Goal: Task Accomplishment & Management: Complete application form

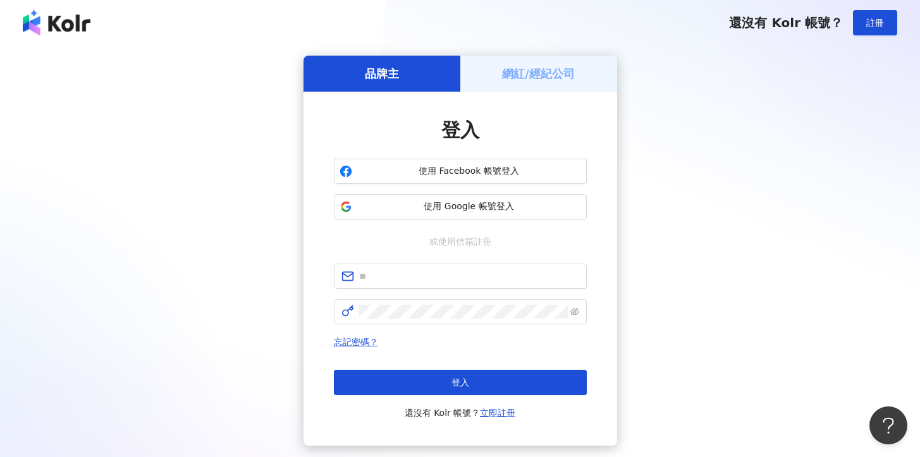
click at [539, 65] on div "網紅/經紀公司" at bounding box center [538, 74] width 157 height 36
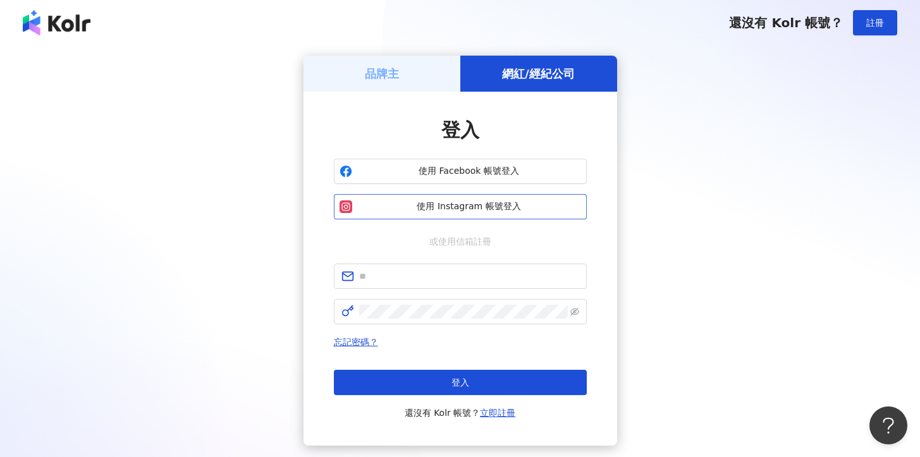
click at [463, 199] on button "使用 Instagram 帳號登入" at bounding box center [460, 206] width 253 height 25
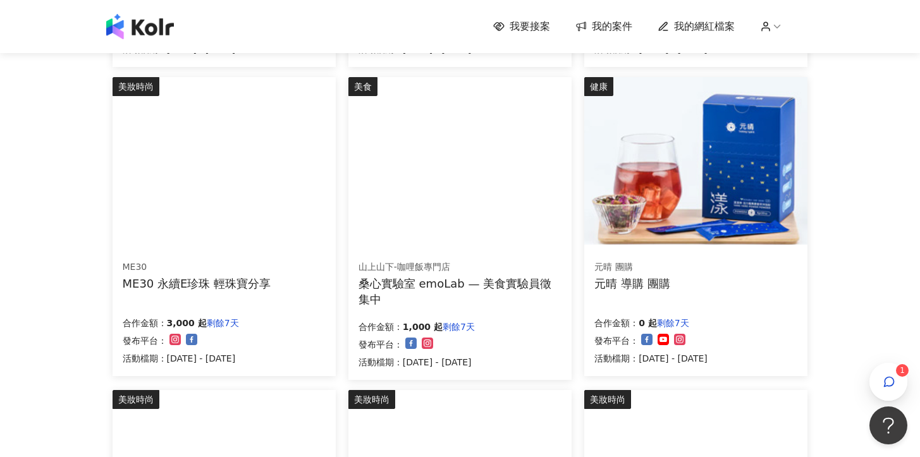
scroll to position [731, 0]
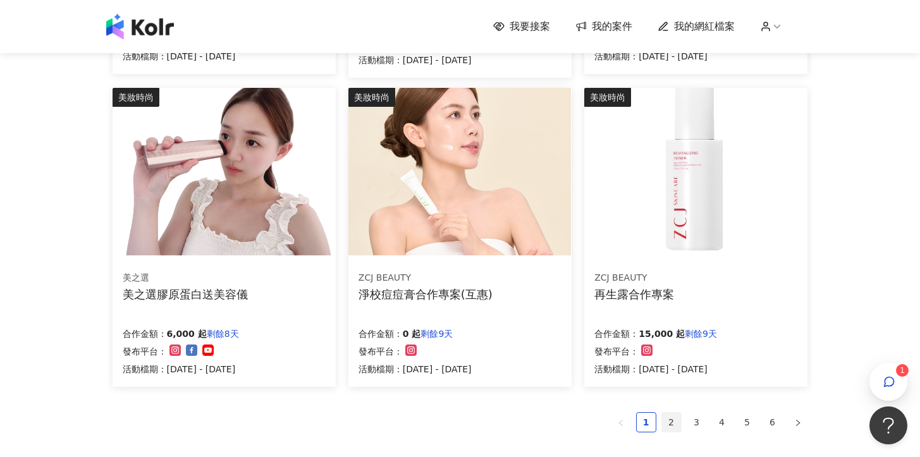
click at [677, 417] on link "2" at bounding box center [671, 422] width 19 height 19
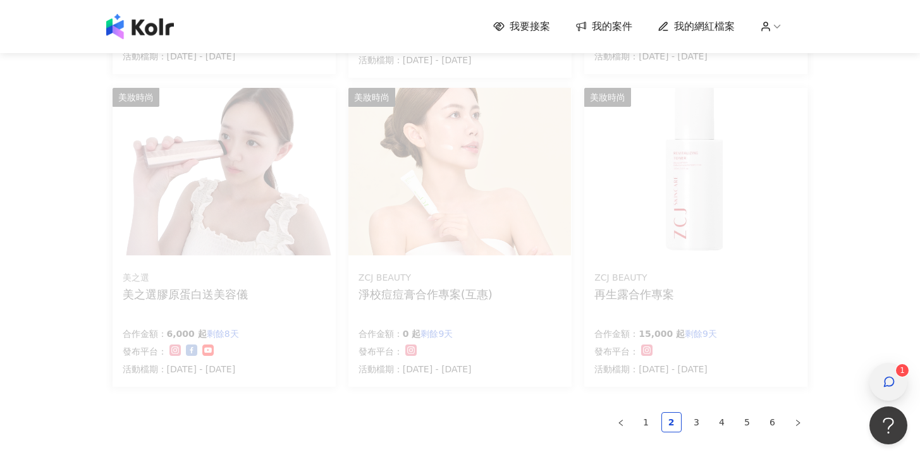
click at [875, 384] on div "button" at bounding box center [889, 382] width 38 height 38
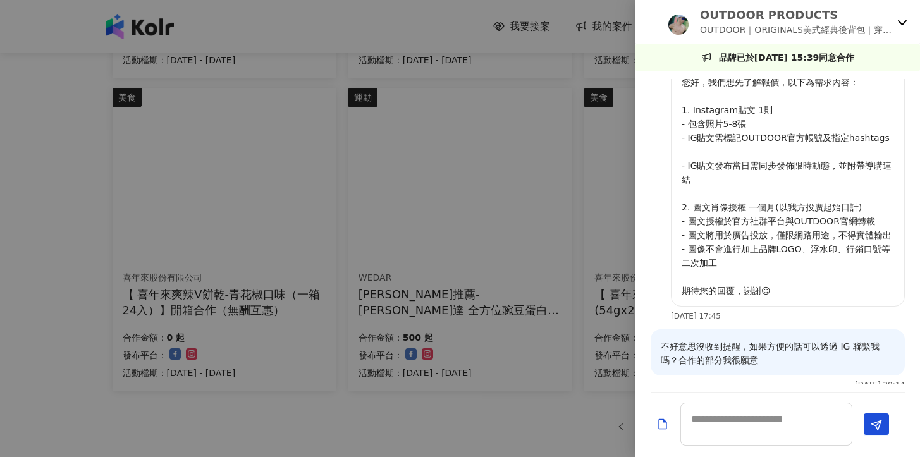
scroll to position [0, 0]
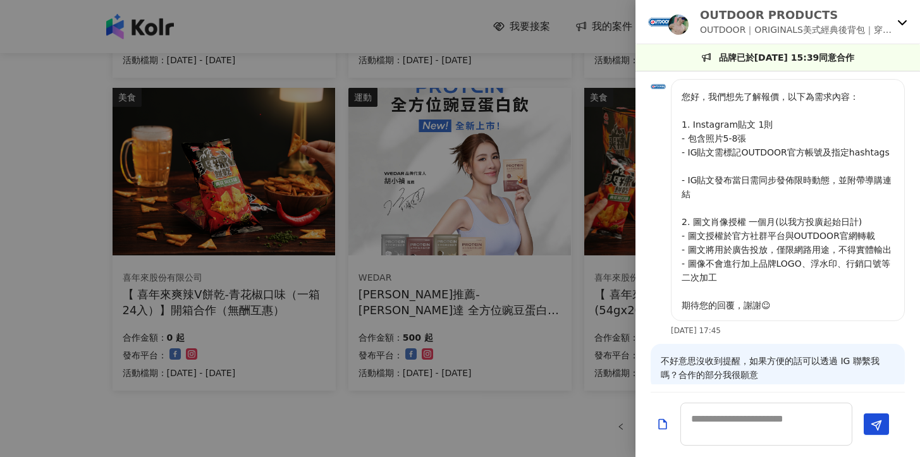
click at [906, 17] on icon at bounding box center [902, 22] width 10 height 10
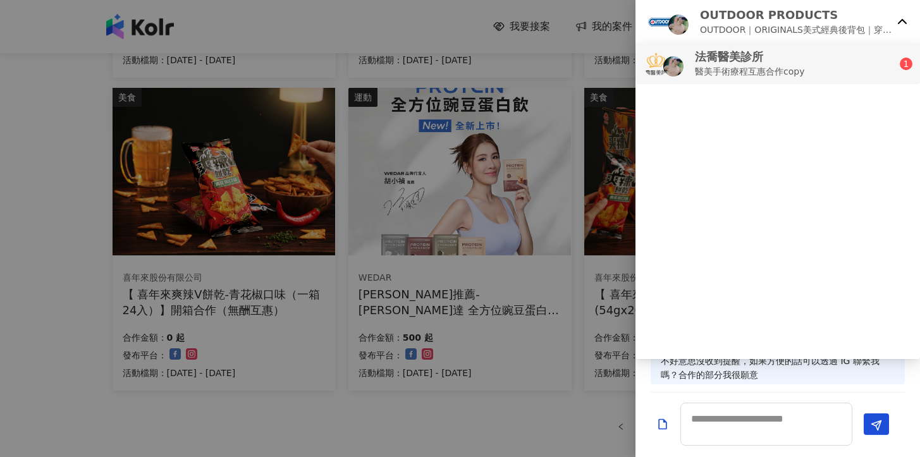
click at [832, 75] on div "法喬醫美診所 醫美手術療程互惠合作copy" at bounding box center [771, 64] width 257 height 30
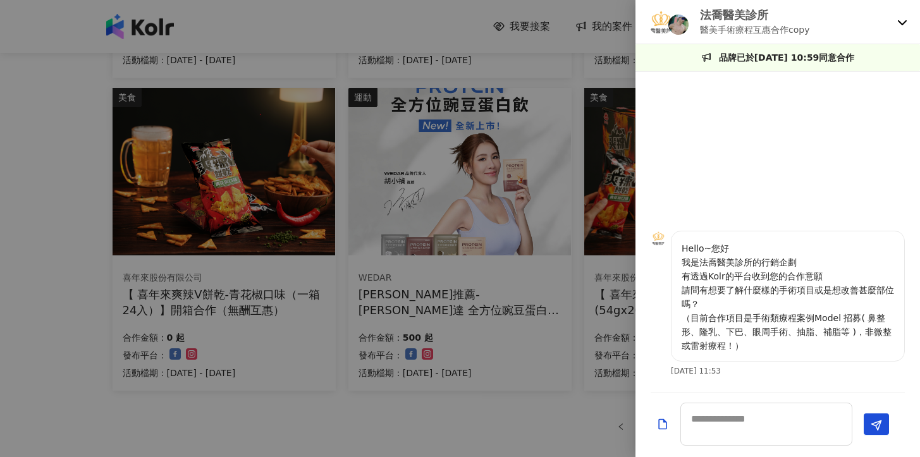
click at [895, 27] on div "法喬醫美診所 醫美手術療程互惠合作copy" at bounding box center [778, 22] width 285 height 44
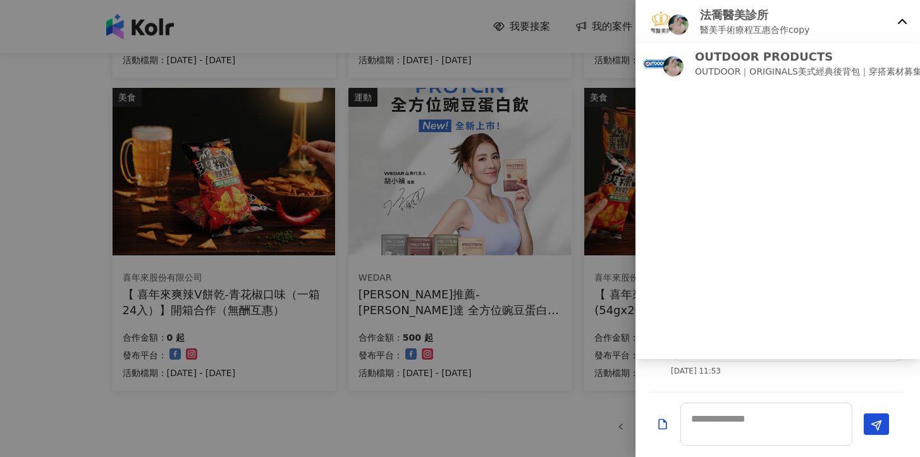
click at [896, 24] on div "法喬醫美診所 醫美手術療程互惠合作copy" at bounding box center [778, 22] width 285 height 44
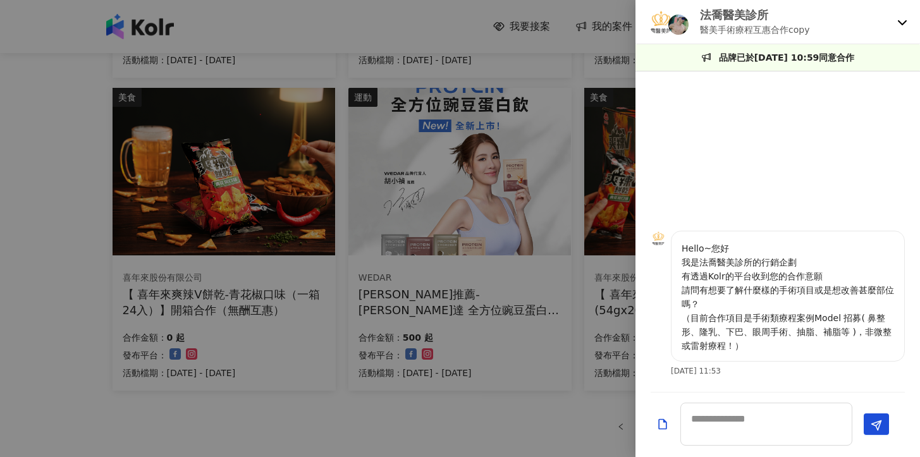
click at [460, 13] on div at bounding box center [460, 228] width 920 height 457
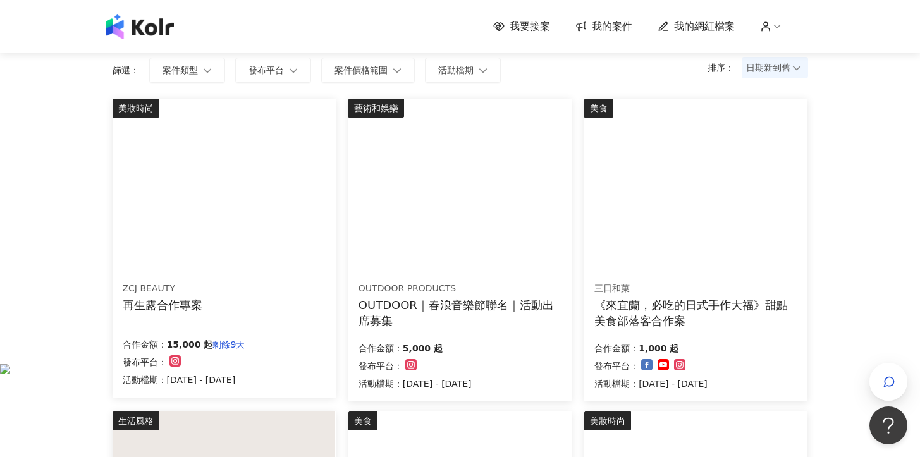
scroll to position [99, 0]
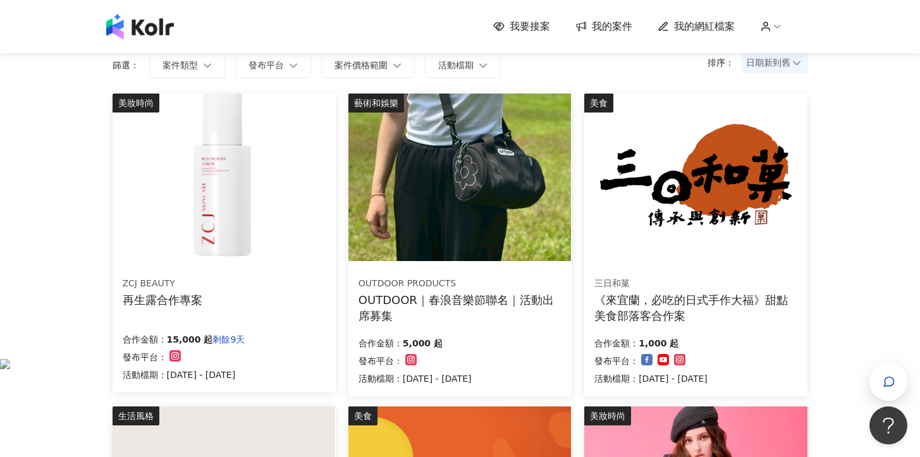
click at [499, 325] on div "OUTDOOR PRODUCTS OUTDOOR｜春浪音樂節聯名｜活動出席募集 合作金額： 5,000 起 發布平台： 活動檔期：[DATE] - [DATE]" at bounding box center [459, 331] width 223 height 130
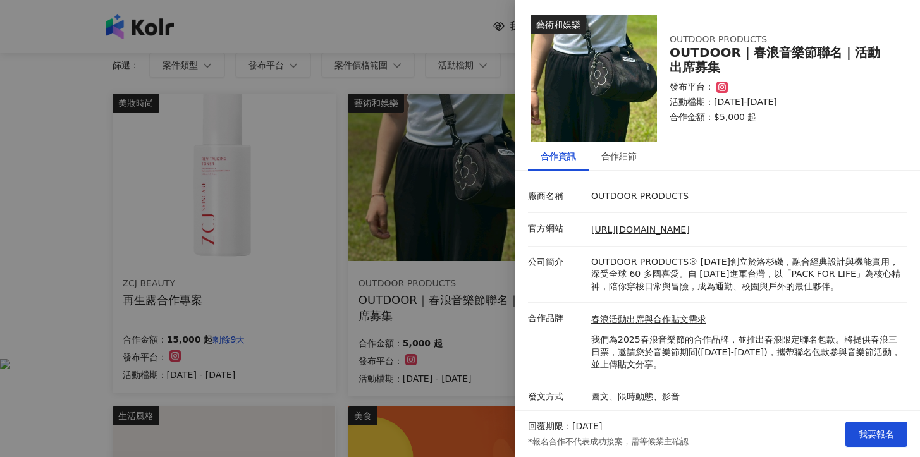
scroll to position [1, 0]
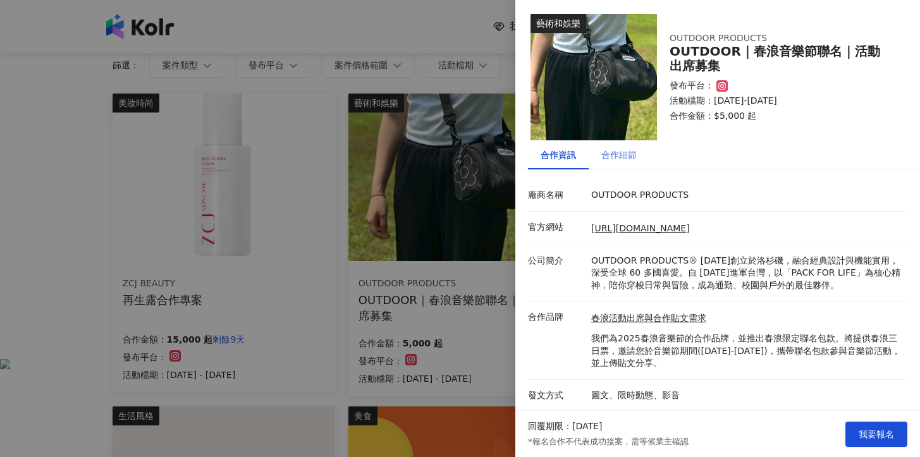
click at [626, 145] on div "合作細節" at bounding box center [619, 154] width 61 height 29
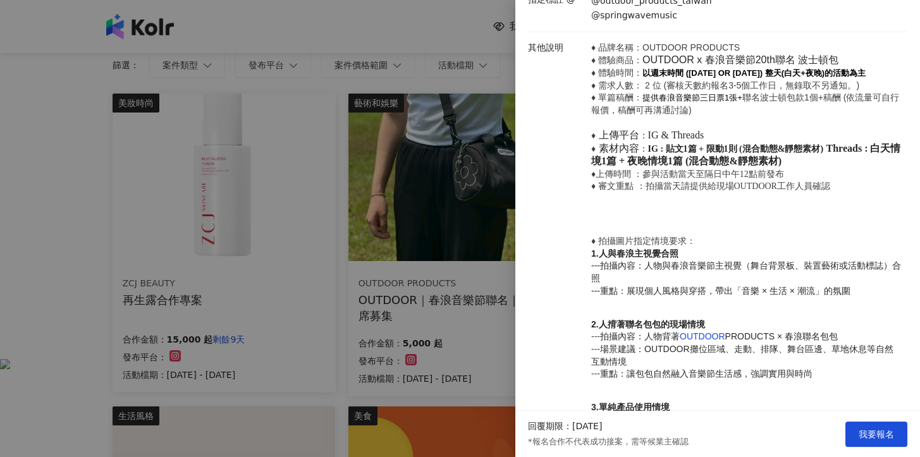
scroll to position [599, 0]
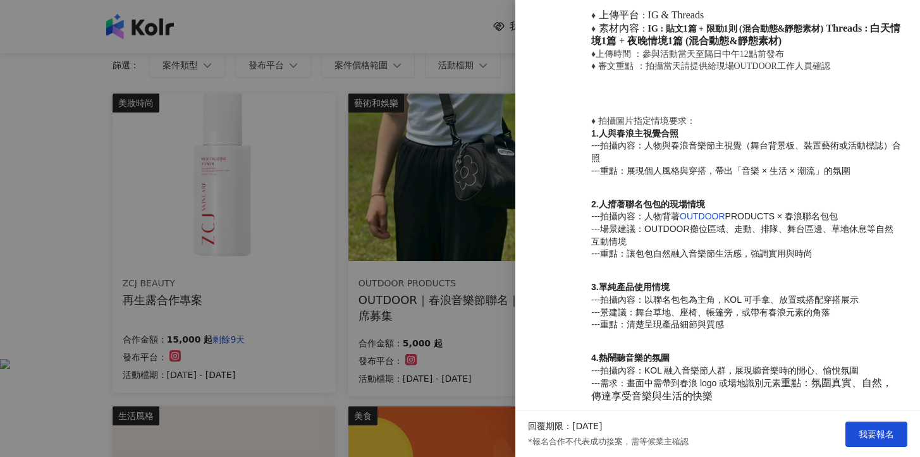
click at [99, 204] on div at bounding box center [460, 228] width 920 height 457
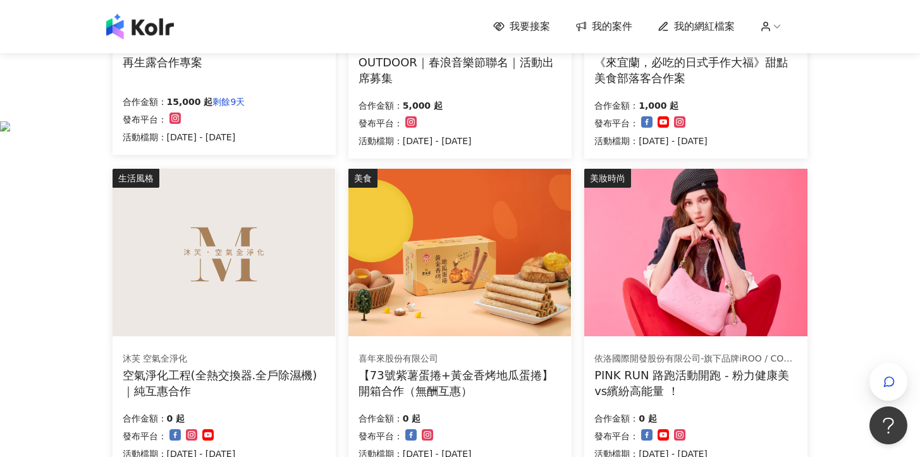
scroll to position [162, 0]
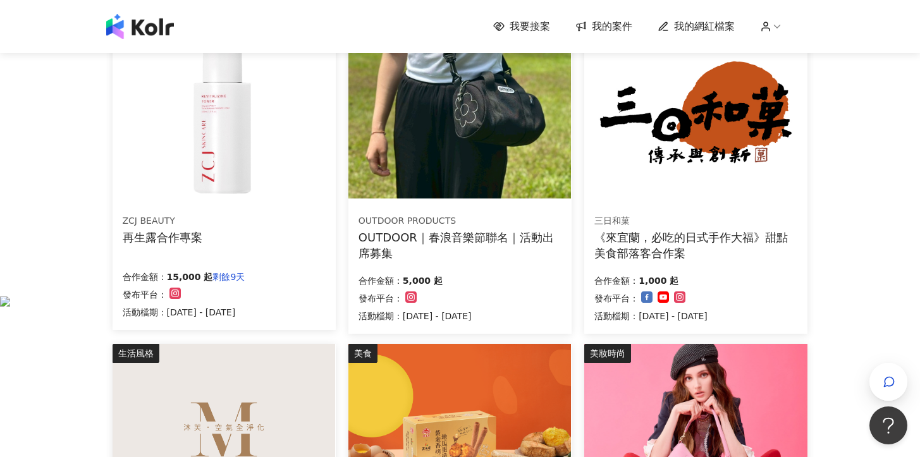
click at [387, 240] on div "OUTDOOR｜春浪音樂節聯名｜活動出席募集" at bounding box center [460, 246] width 203 height 32
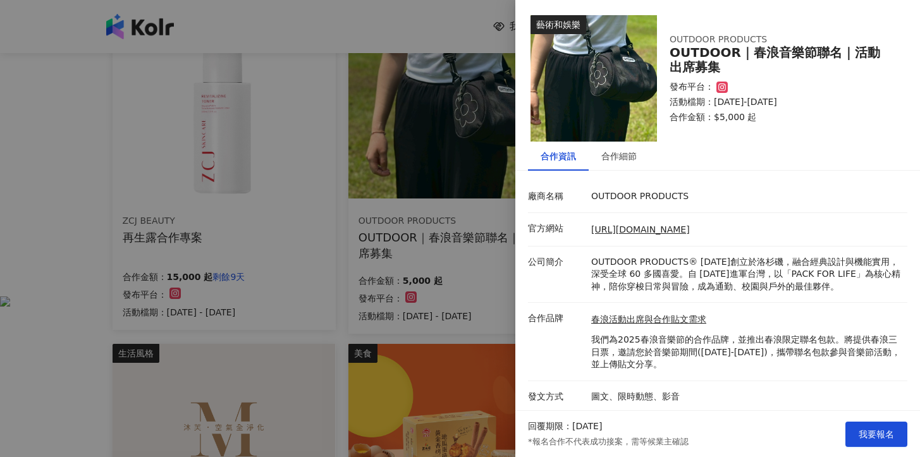
click at [616, 204] on li "廠商名稱 OUTDOOR PRODUCTS" at bounding box center [717, 197] width 379 height 32
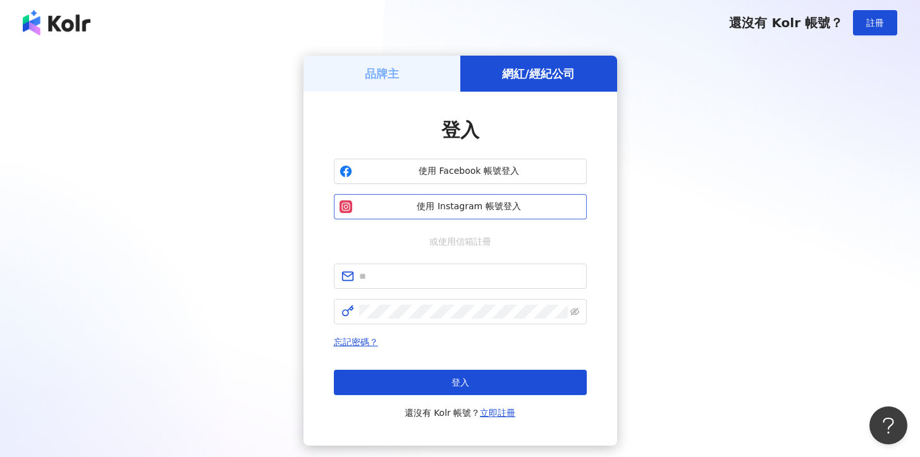
click at [455, 216] on button "使用 Instagram 帳號登入" at bounding box center [460, 206] width 253 height 25
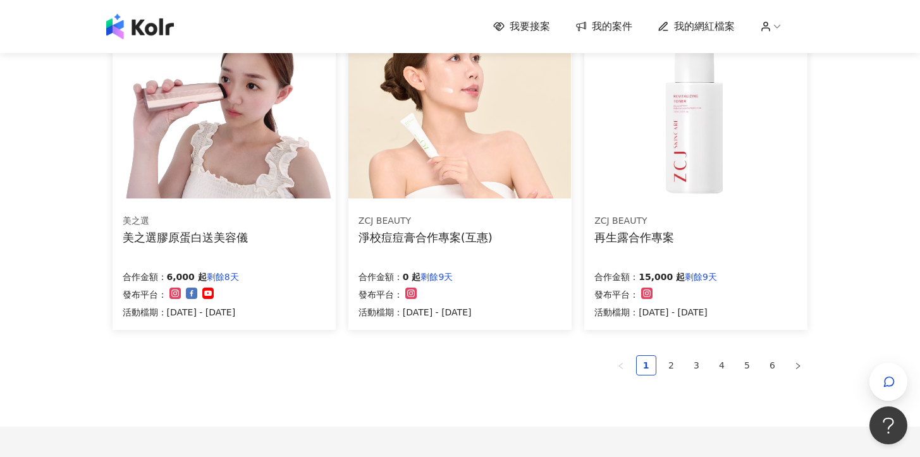
scroll to position [897, 0]
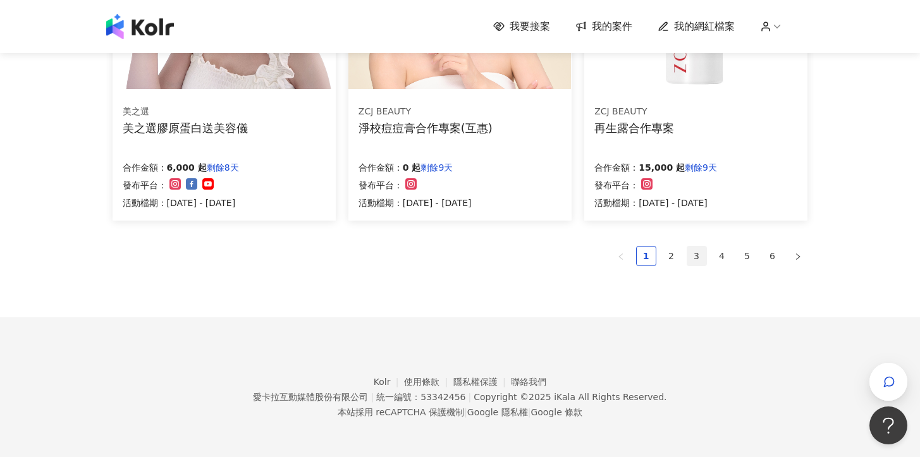
click at [699, 257] on link "3" at bounding box center [696, 256] width 19 height 19
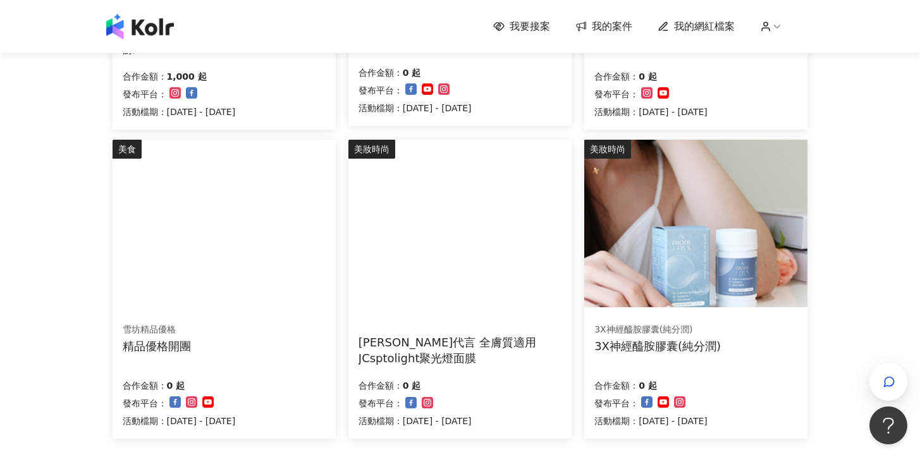
scroll to position [862, 0]
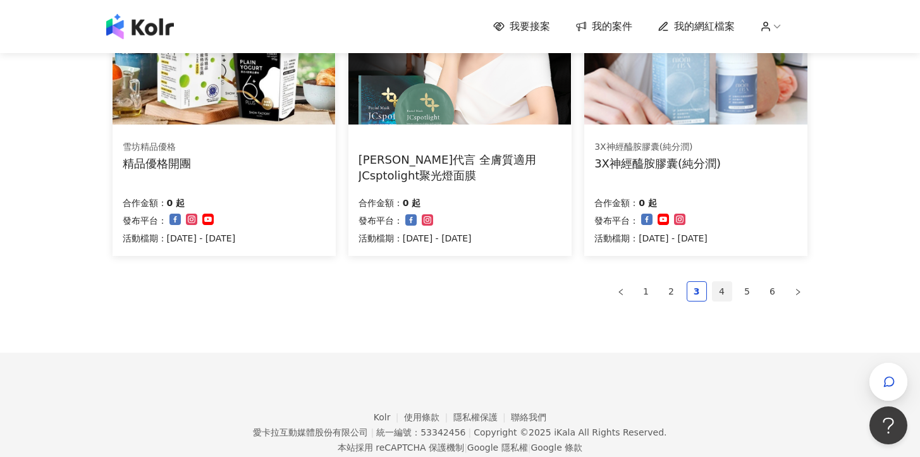
click at [722, 295] on link "4" at bounding box center [722, 291] width 19 height 19
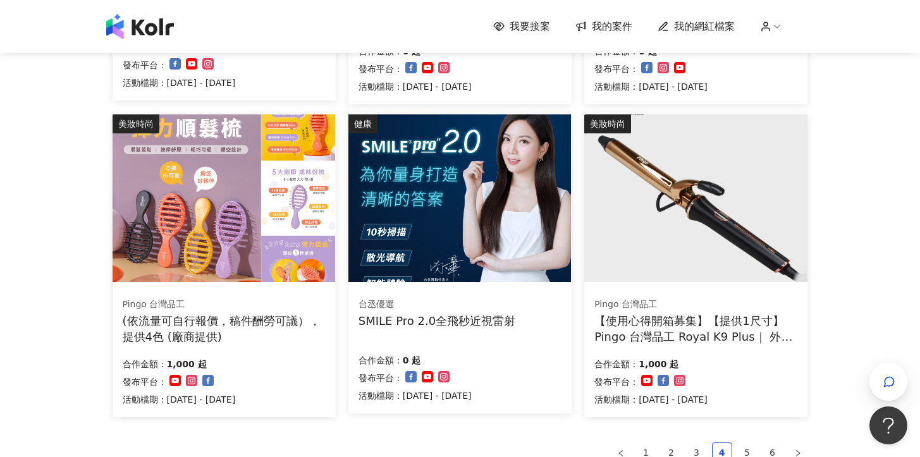
scroll to position [702, 0]
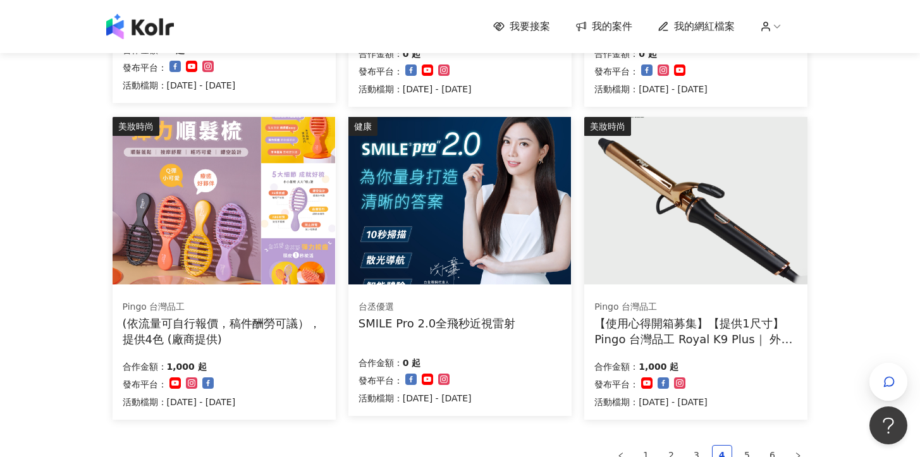
click at [491, 311] on div "台丞優選" at bounding box center [437, 307] width 157 height 13
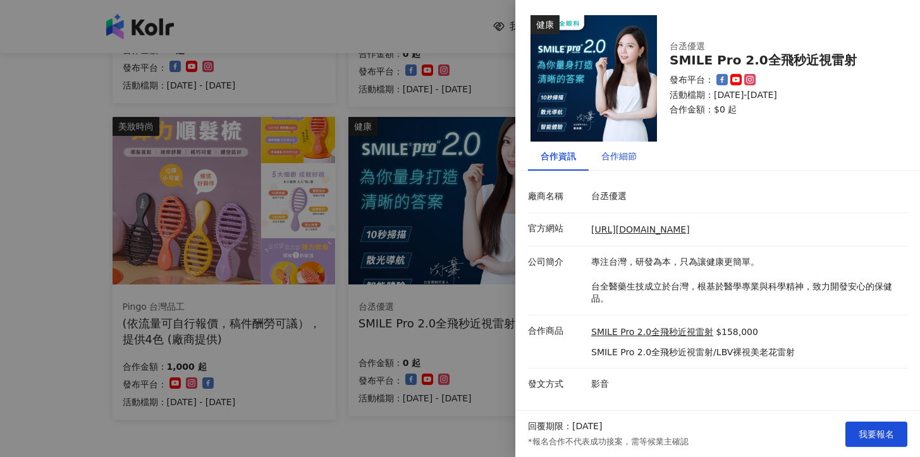
click at [619, 157] on div "合作細節" at bounding box center [618, 156] width 35 height 14
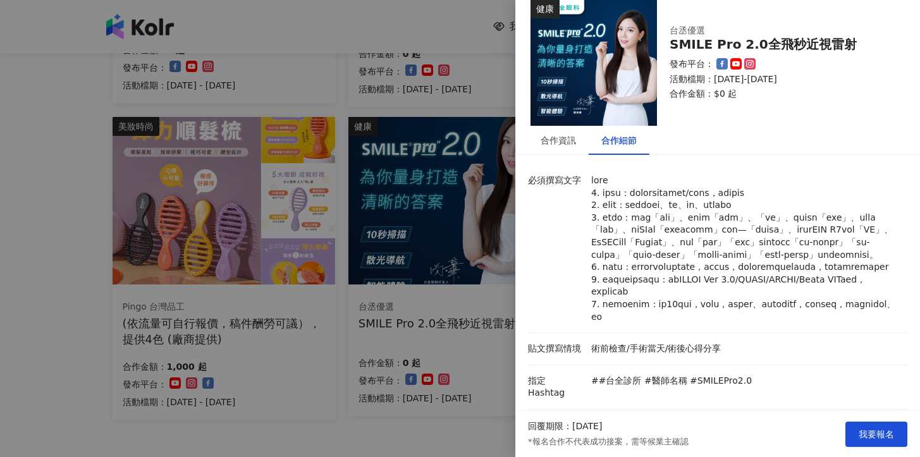
scroll to position [0, 0]
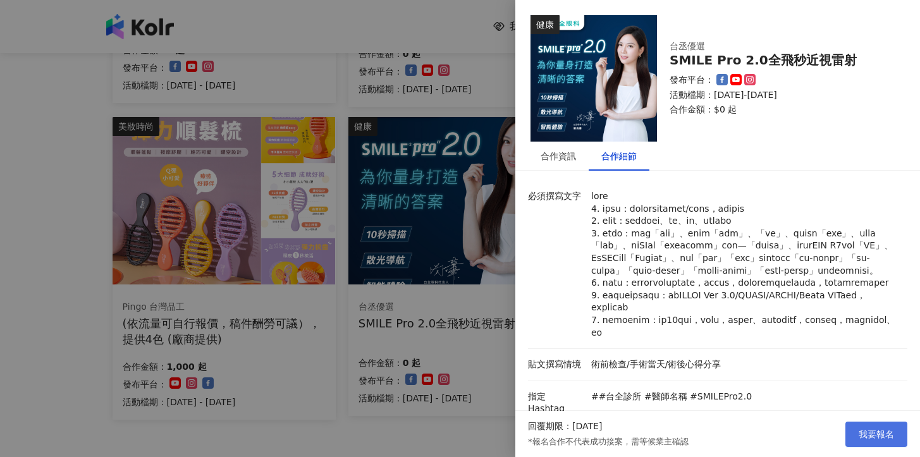
click at [868, 430] on span "我要報名" at bounding box center [876, 434] width 35 height 10
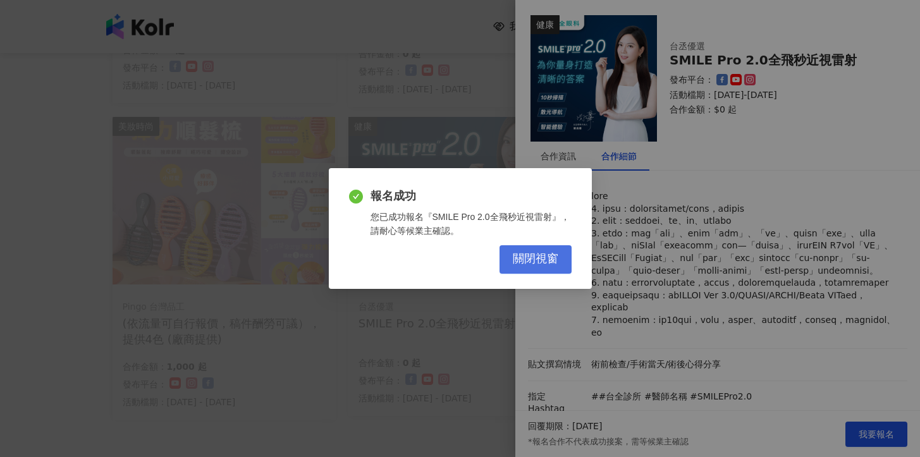
click at [554, 261] on span "關閉視窗" at bounding box center [536, 259] width 46 height 14
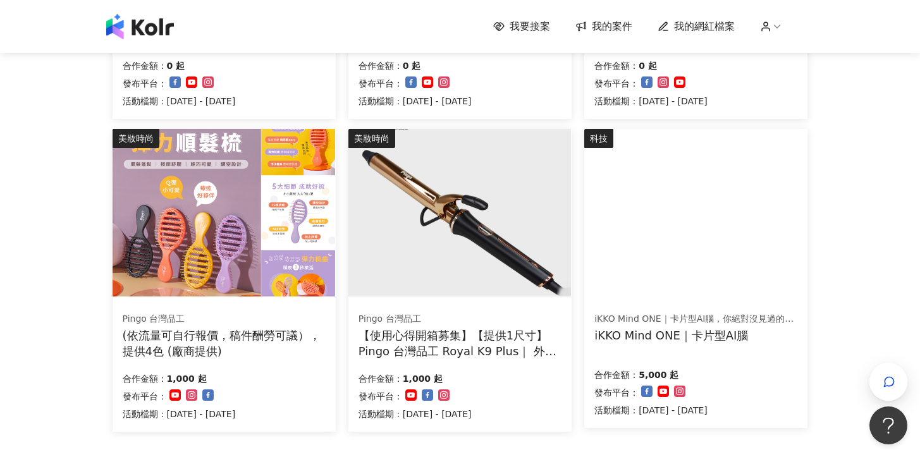
scroll to position [901, 0]
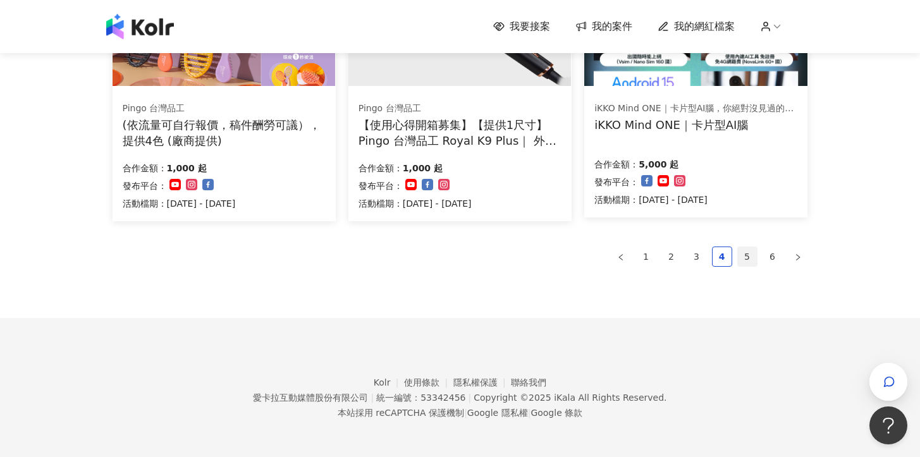
click at [747, 259] on link "5" at bounding box center [747, 256] width 19 height 19
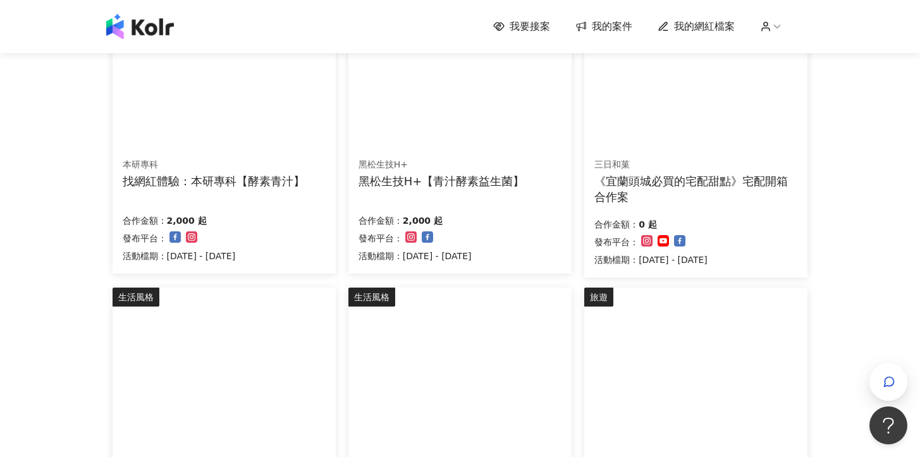
scroll to position [897, 0]
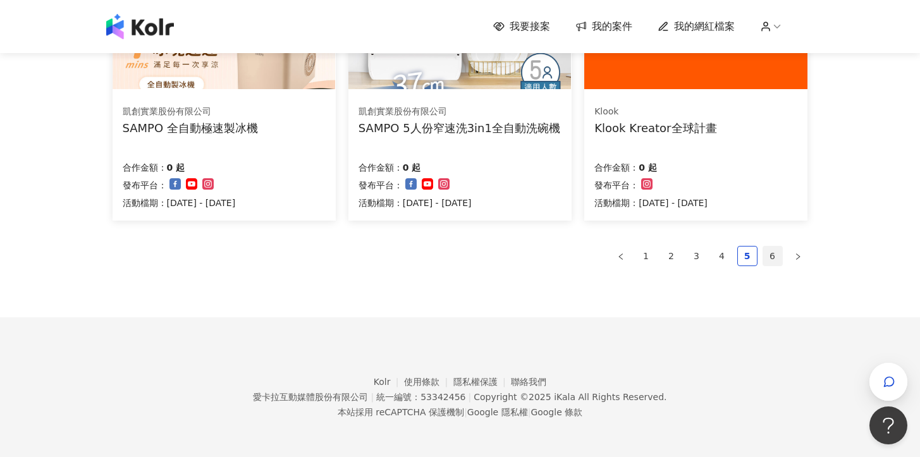
click at [768, 250] on link "6" at bounding box center [772, 256] width 19 height 19
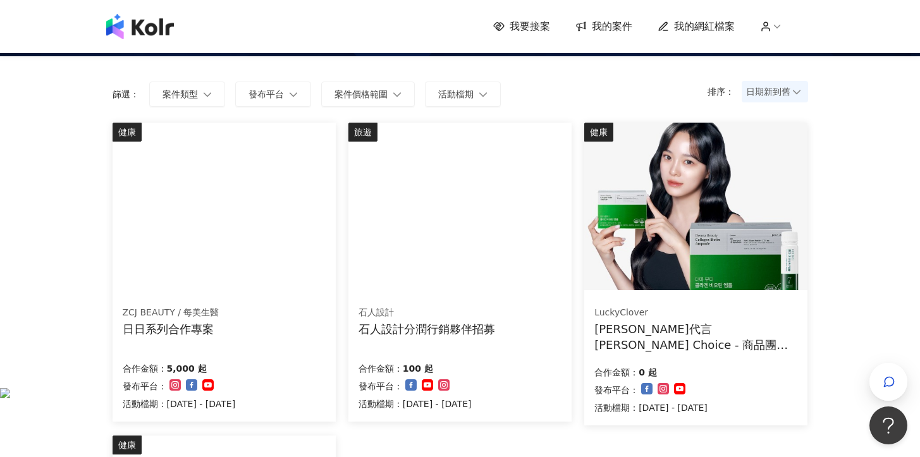
scroll to position [0, 0]
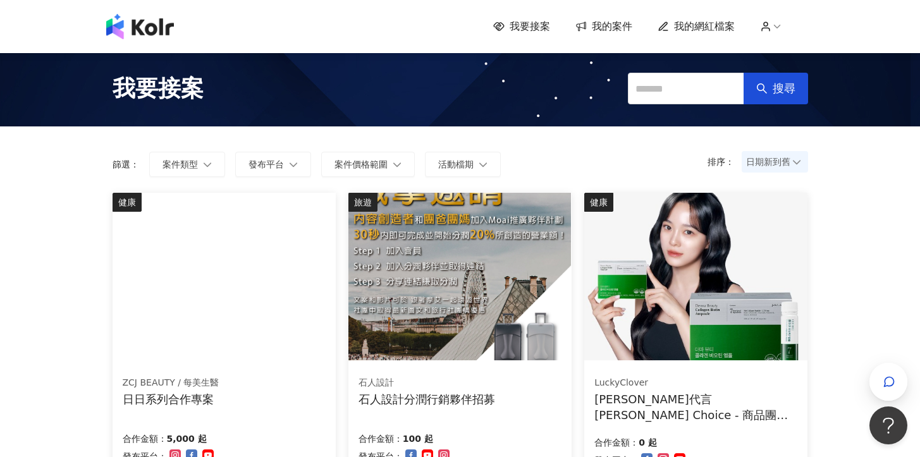
click at [730, 20] on span "我的網紅檔案" at bounding box center [704, 27] width 61 height 14
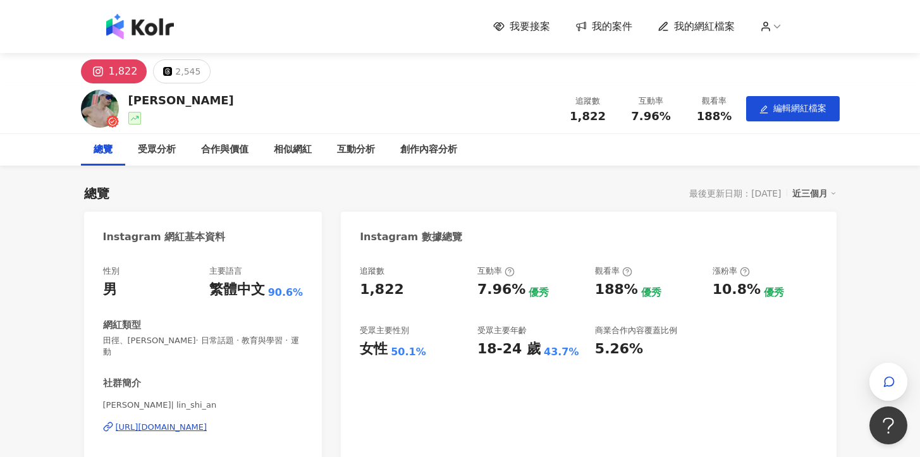
click at [113, 114] on div at bounding box center [100, 109] width 38 height 38
click at [113, 120] on icon at bounding box center [112, 121] width 13 height 13
click at [288, 159] on div "相似網紅" at bounding box center [292, 150] width 63 height 32
click at [159, 81] on button "2,545" at bounding box center [182, 71] width 58 height 24
